Goal: Task Accomplishment & Management: Manage account settings

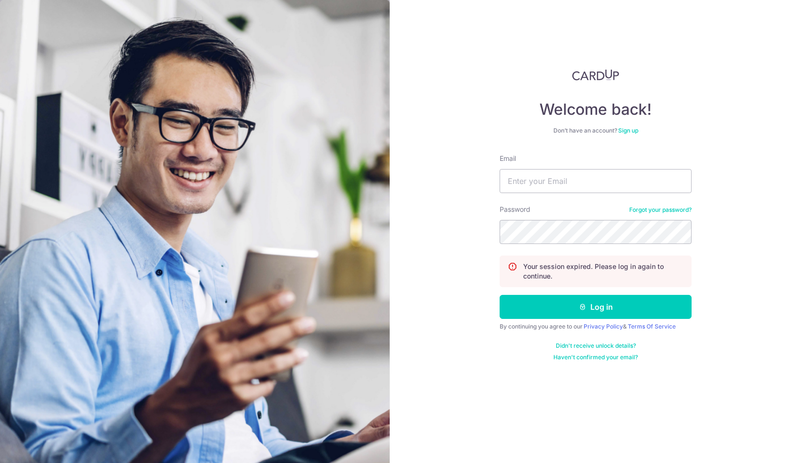
click at [586, 168] on div "Email" at bounding box center [596, 173] width 192 height 39
click at [578, 176] on input "Email" at bounding box center [596, 181] width 192 height 24
type input "[EMAIL_ADDRESS][DOMAIN_NAME]"
click at [500, 295] on button "Log in" at bounding box center [596, 307] width 192 height 24
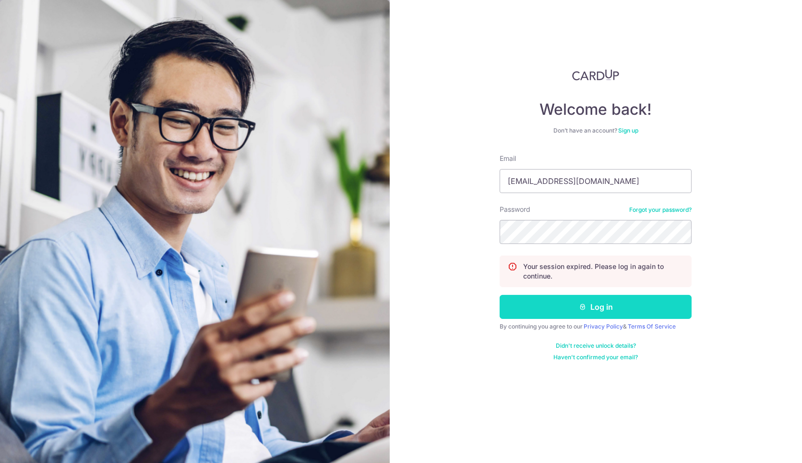
click at [564, 303] on button "Log in" at bounding box center [596, 307] width 192 height 24
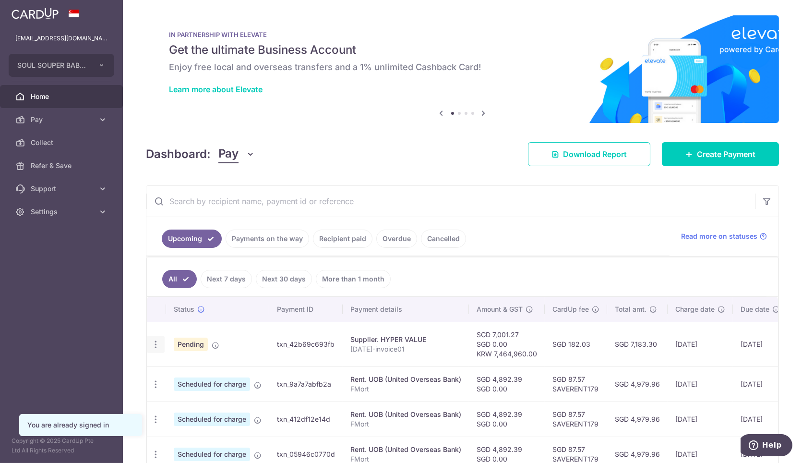
click at [152, 339] on icon "button" at bounding box center [156, 344] width 10 height 10
click at [190, 365] on span "Upload doc" at bounding box center [206, 371] width 65 height 12
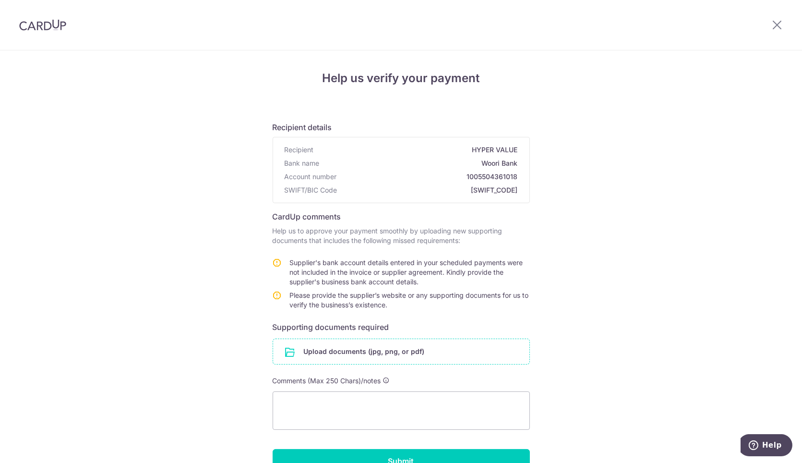
click at [400, 342] on input "file" at bounding box center [401, 351] width 256 height 25
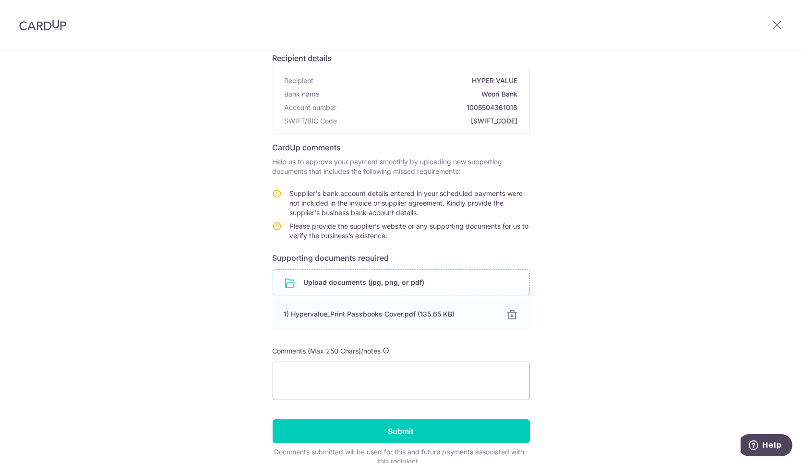
scroll to position [116, 0]
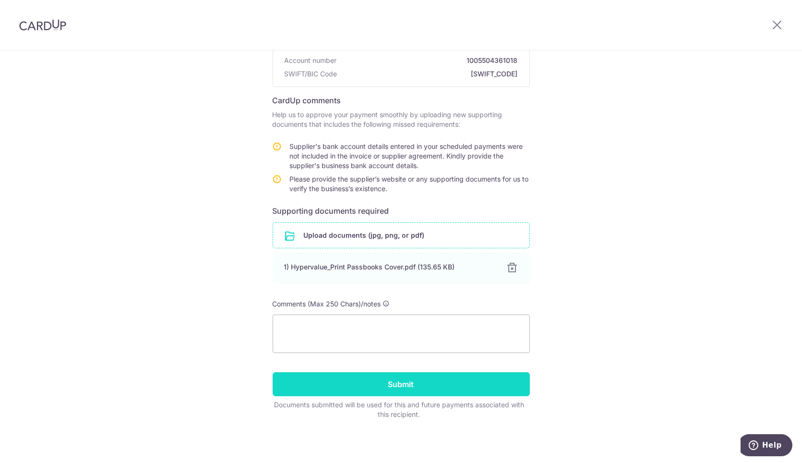
click at [411, 384] on input "Submit" at bounding box center [401, 384] width 257 height 24
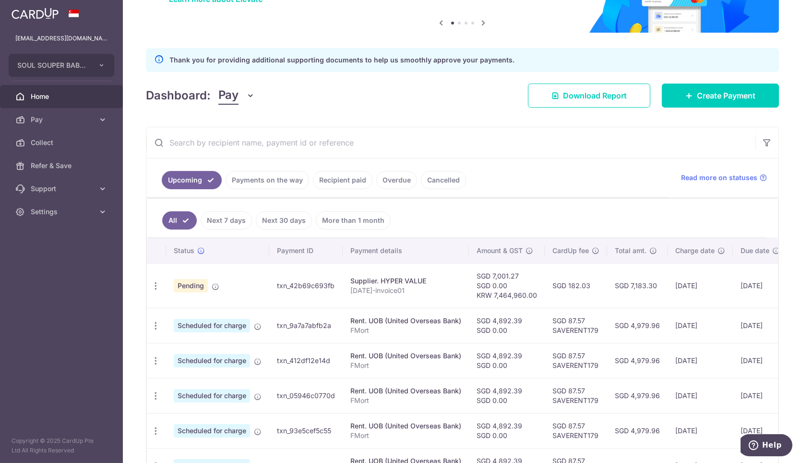
scroll to position [0, 81]
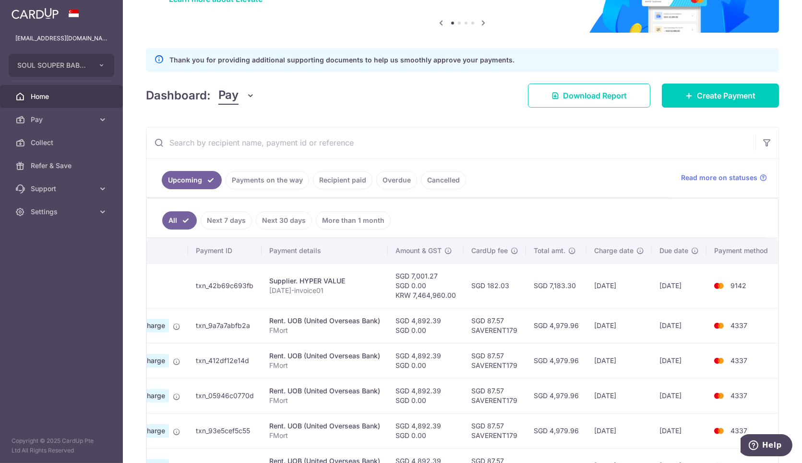
click at [533, 220] on ul "All Next 7 days Next 30 days More than 1 month" at bounding box center [457, 218] width 620 height 39
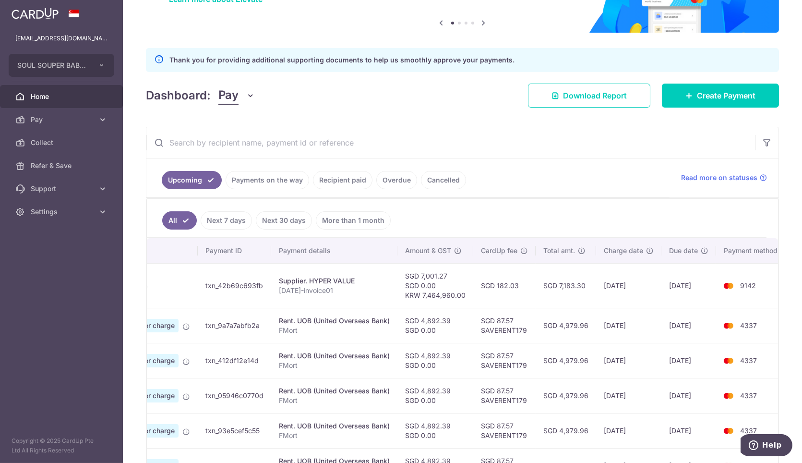
scroll to position [0, 79]
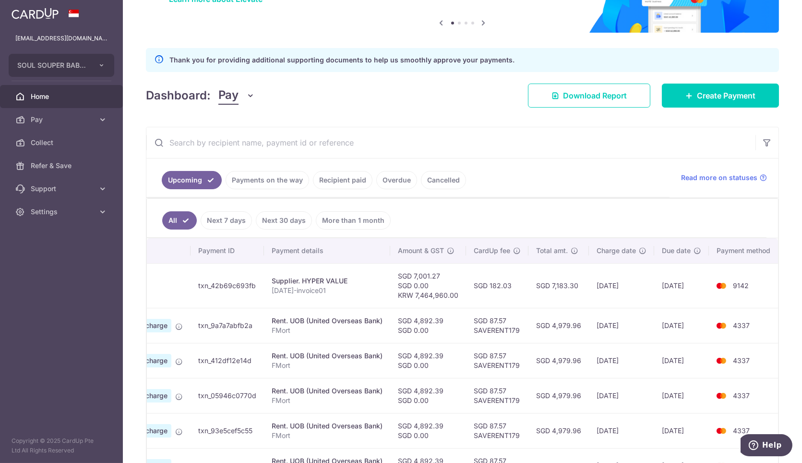
click at [276, 178] on link "Payments on the way" at bounding box center [268, 180] width 84 height 18
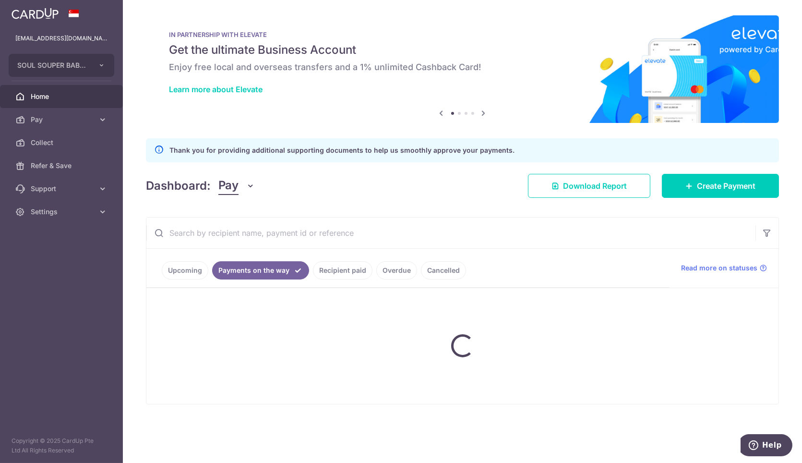
scroll to position [0, 0]
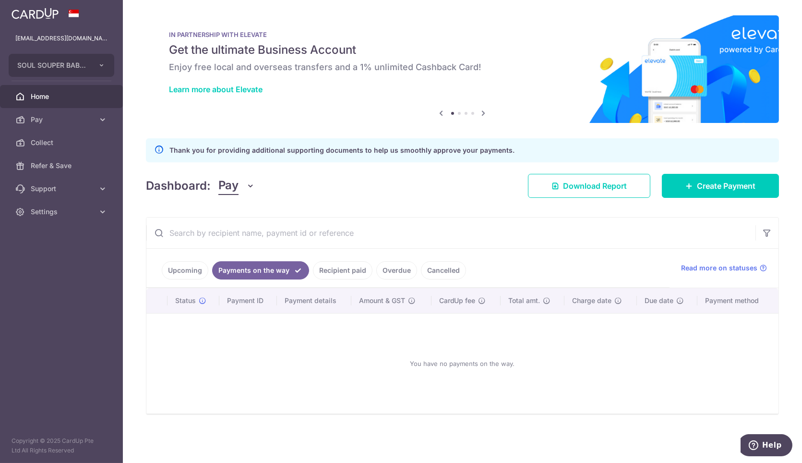
click at [339, 271] on link "Recipient paid" at bounding box center [343, 270] width 60 height 18
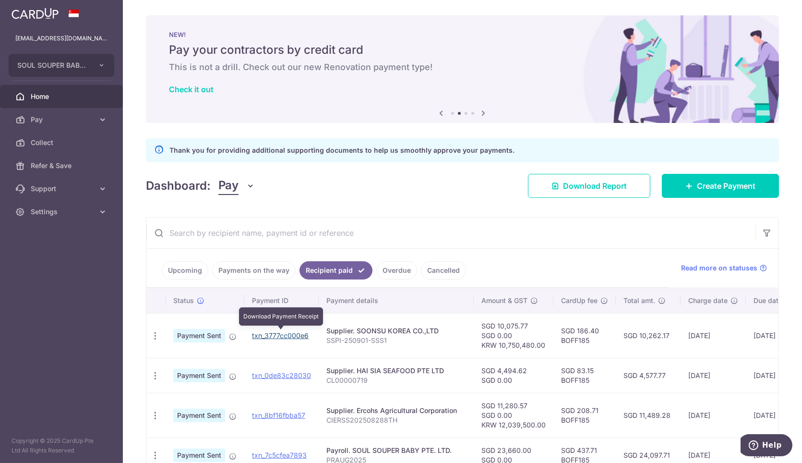
click at [291, 331] on link "txn_3777cc000e6" at bounding box center [280, 335] width 57 height 8
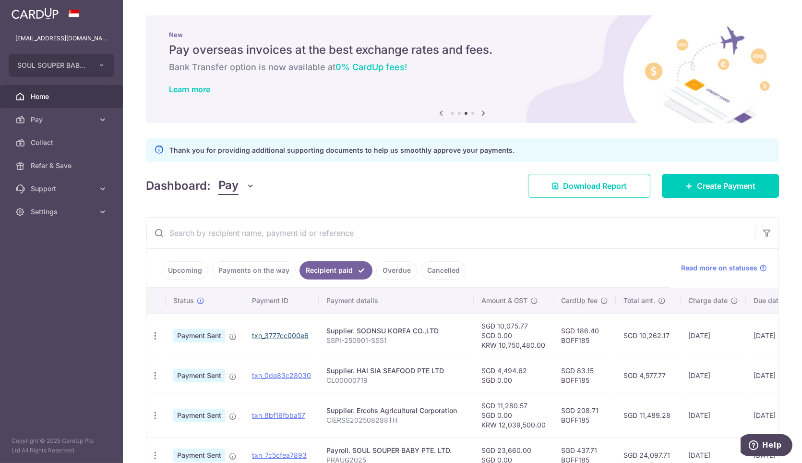
scroll to position [127, 0]
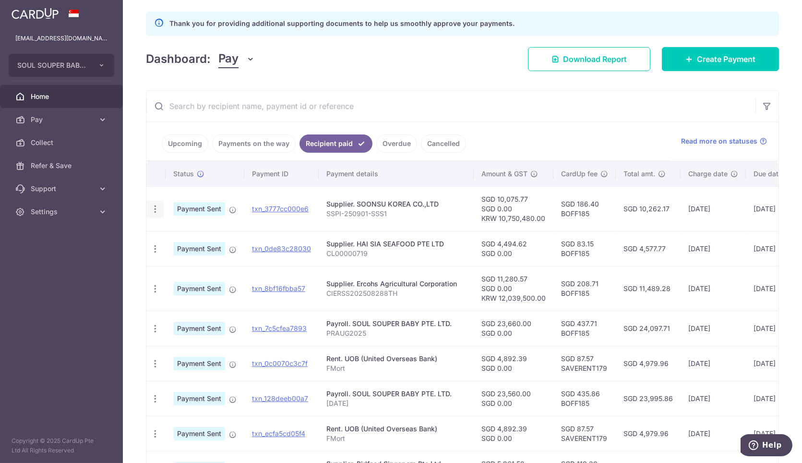
click at [152, 204] on icon "button" at bounding box center [155, 209] width 10 height 10
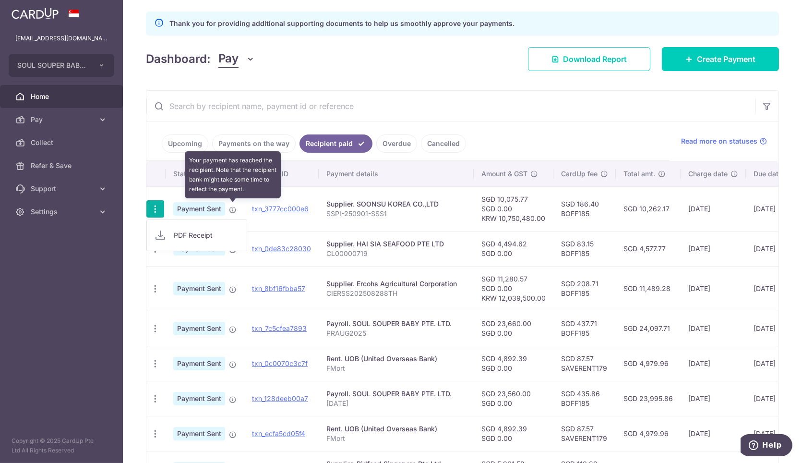
click at [231, 210] on icon at bounding box center [233, 210] width 8 height 8
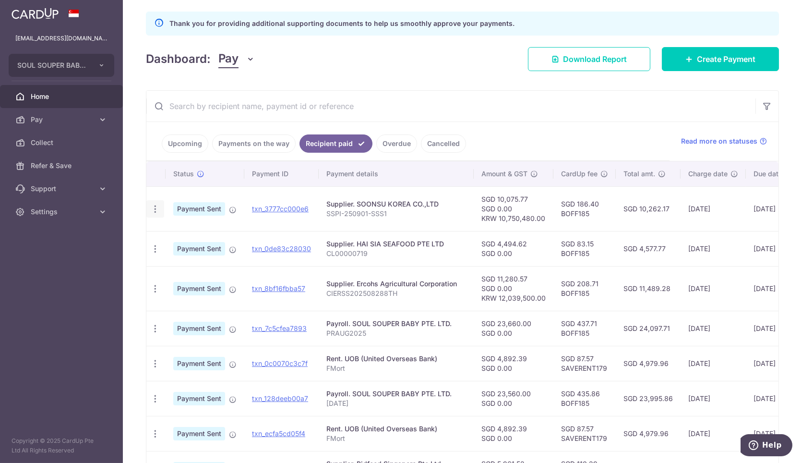
click at [158, 206] on icon "button" at bounding box center [155, 209] width 10 height 10
click at [171, 228] on link "PDF Receipt" at bounding box center [197, 235] width 100 height 23
